Goal: Find specific page/section: Find specific page/section

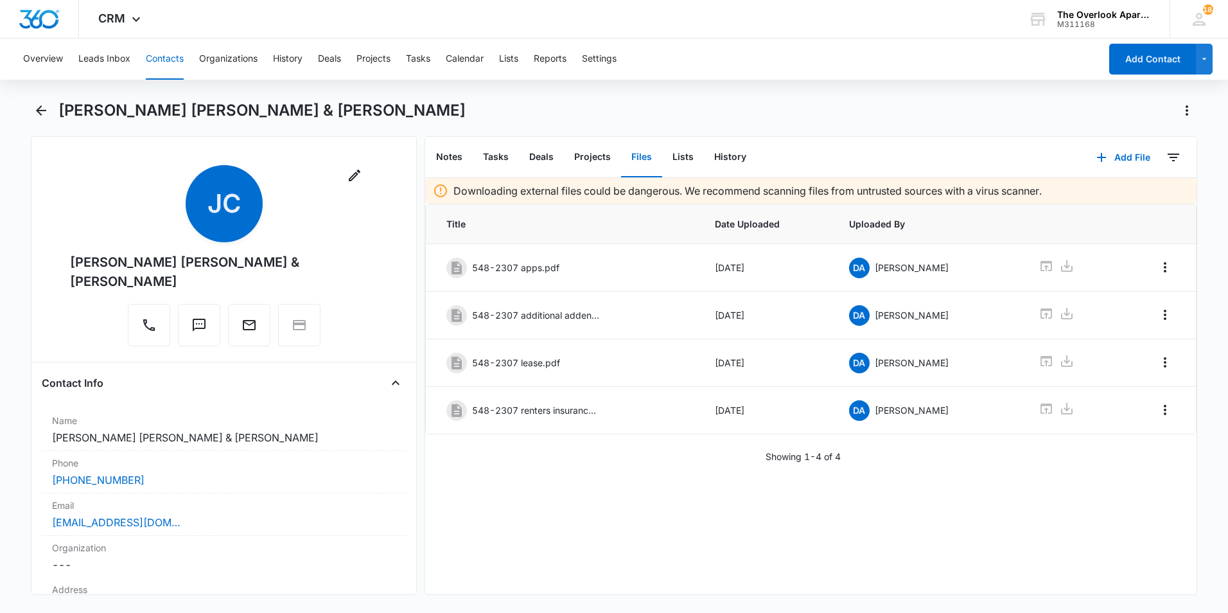
click at [164, 79] on button "Contacts" at bounding box center [165, 59] width 38 height 41
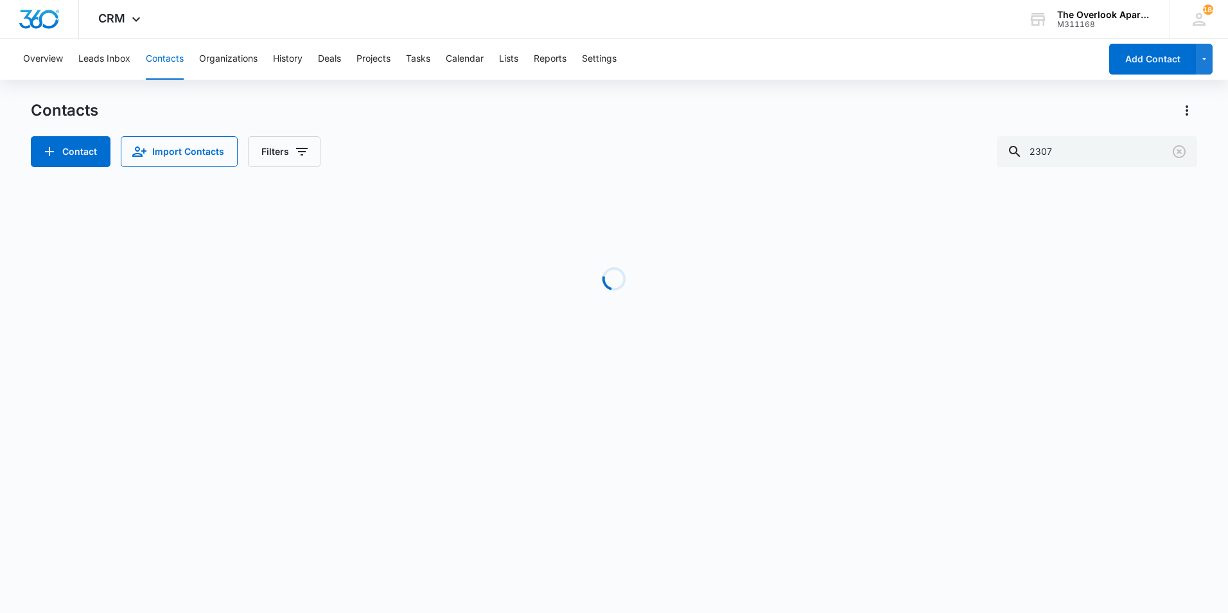
click at [176, 54] on button "Contacts" at bounding box center [165, 59] width 38 height 41
click at [1138, 153] on input "2307" at bounding box center [1097, 151] width 200 height 31
type input "7303"
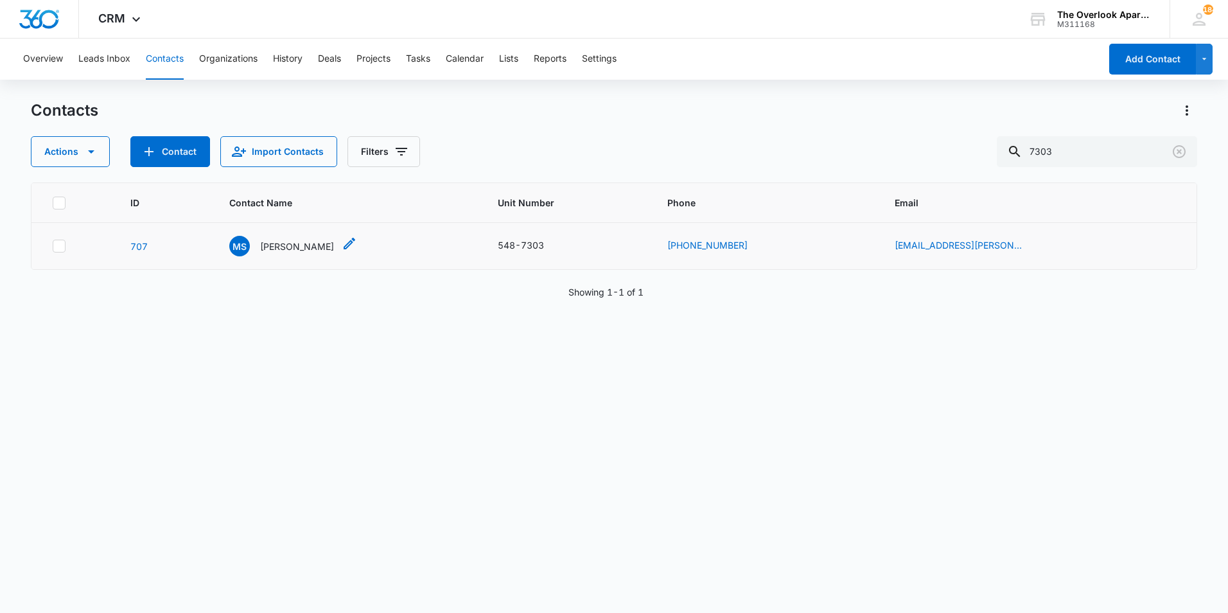
click at [297, 245] on p "[PERSON_NAME]" at bounding box center [297, 246] width 74 height 13
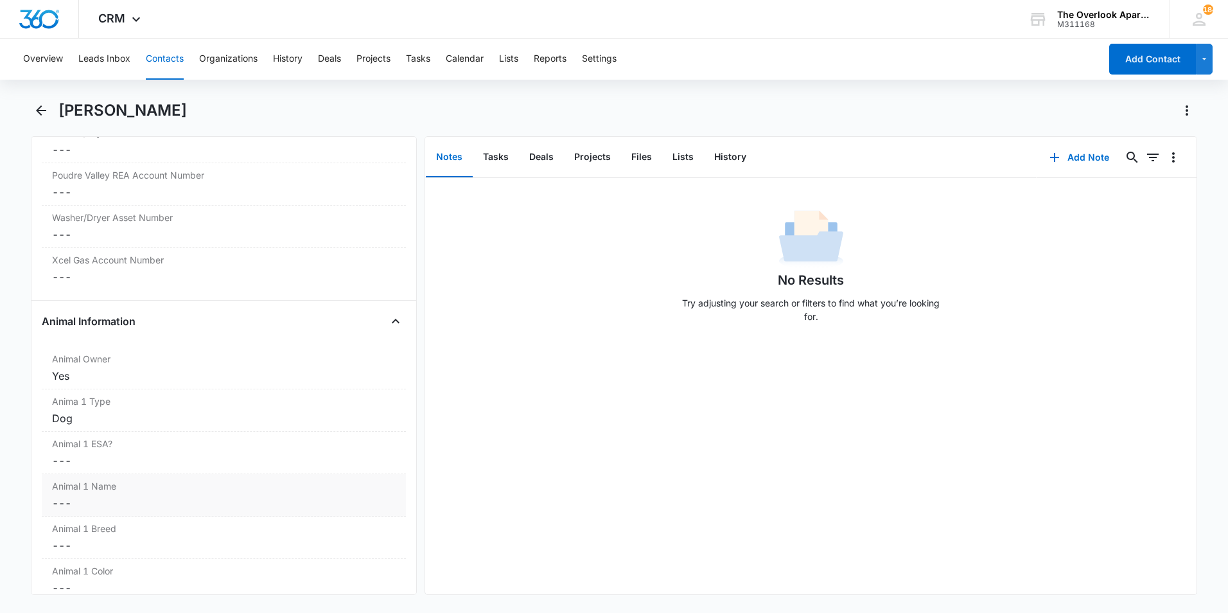
scroll to position [1477, 0]
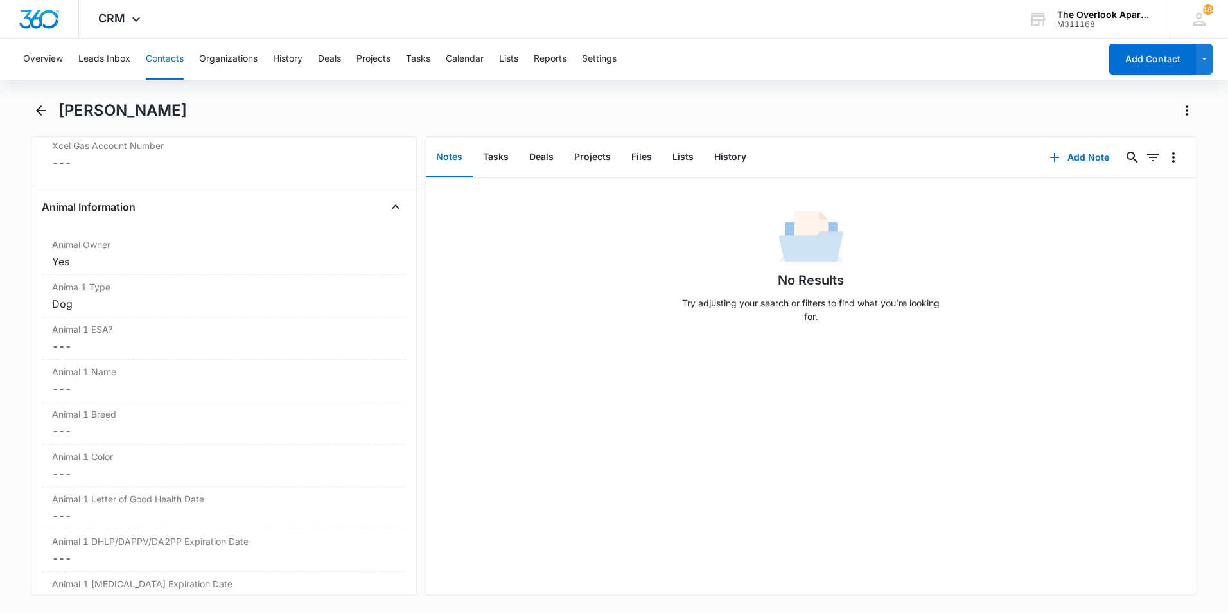
click at [472, 478] on div "No Results Try adjusting your search or filters to find what you’re looking for." at bounding box center [810, 386] width 771 height 416
